Goal: Information Seeking & Learning: Find specific fact

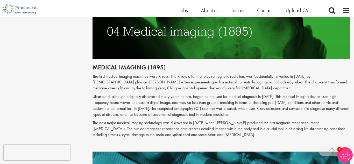
scroll to position [626, 0]
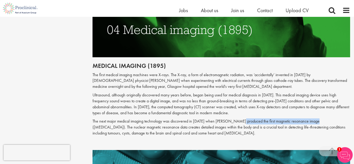
drag, startPoint x: 236, startPoint y: 109, endPoint x: 308, endPoint y: 108, distance: 72.2
click at [308, 118] on p "The next major medical imaging technology was discovered in [DATE] when [PERSON…" at bounding box center [221, 127] width 258 height 18
copy p "produced the first magnetic resonance image"
drag, startPoint x: 318, startPoint y: 109, endPoint x: 235, endPoint y: 109, distance: 82.6
click at [235, 118] on p "The next major medical imaging technology was discovered in [DATE] when [PERSON…" at bounding box center [221, 127] width 258 height 18
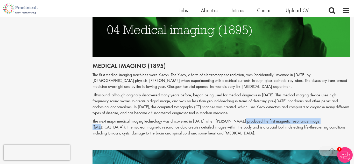
copy p "produced the first magnetic resonance image ([MEDICAL_DATA])"
click at [196, 118] on p "The next major medical imaging technology was discovered in [DATE] when [PERSON…" at bounding box center [221, 127] width 258 height 18
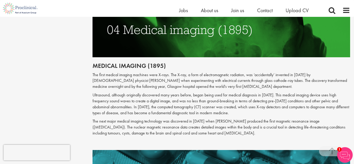
click at [196, 118] on p "The next major medical imaging technology was discovered in [DATE] when [PERSON…" at bounding box center [221, 127] width 258 height 18
copy p "1973"
drag, startPoint x: 235, startPoint y: 109, endPoint x: 211, endPoint y: 111, distance: 23.1
click at [211, 118] on p "The next major medical imaging technology was discovered in [DATE] when [PERSON…" at bounding box center [221, 127] width 258 height 18
copy p "[PERSON_NAME]"
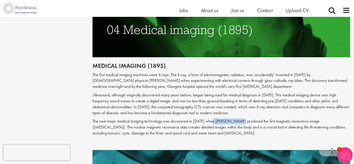
click at [166, 74] on p "The first medical imaging machines were X-rays. The X-ray, a form of electromag…" at bounding box center [221, 81] width 258 height 18
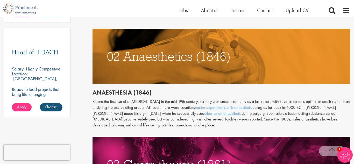
scroll to position [387, 0]
